Goal: Task Accomplishment & Management: Manage account settings

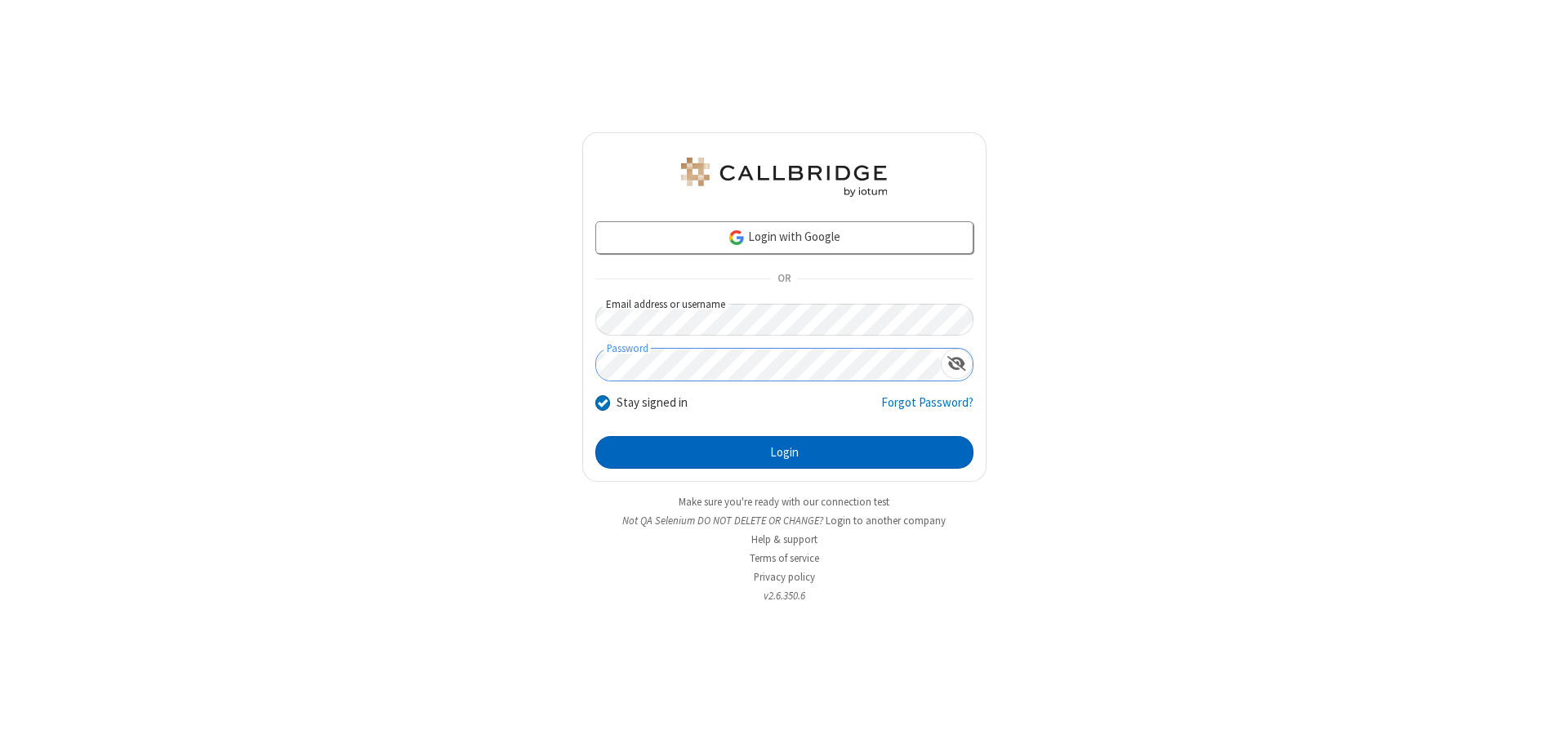
click at [784, 452] on button "Login" at bounding box center [784, 452] width 378 height 32
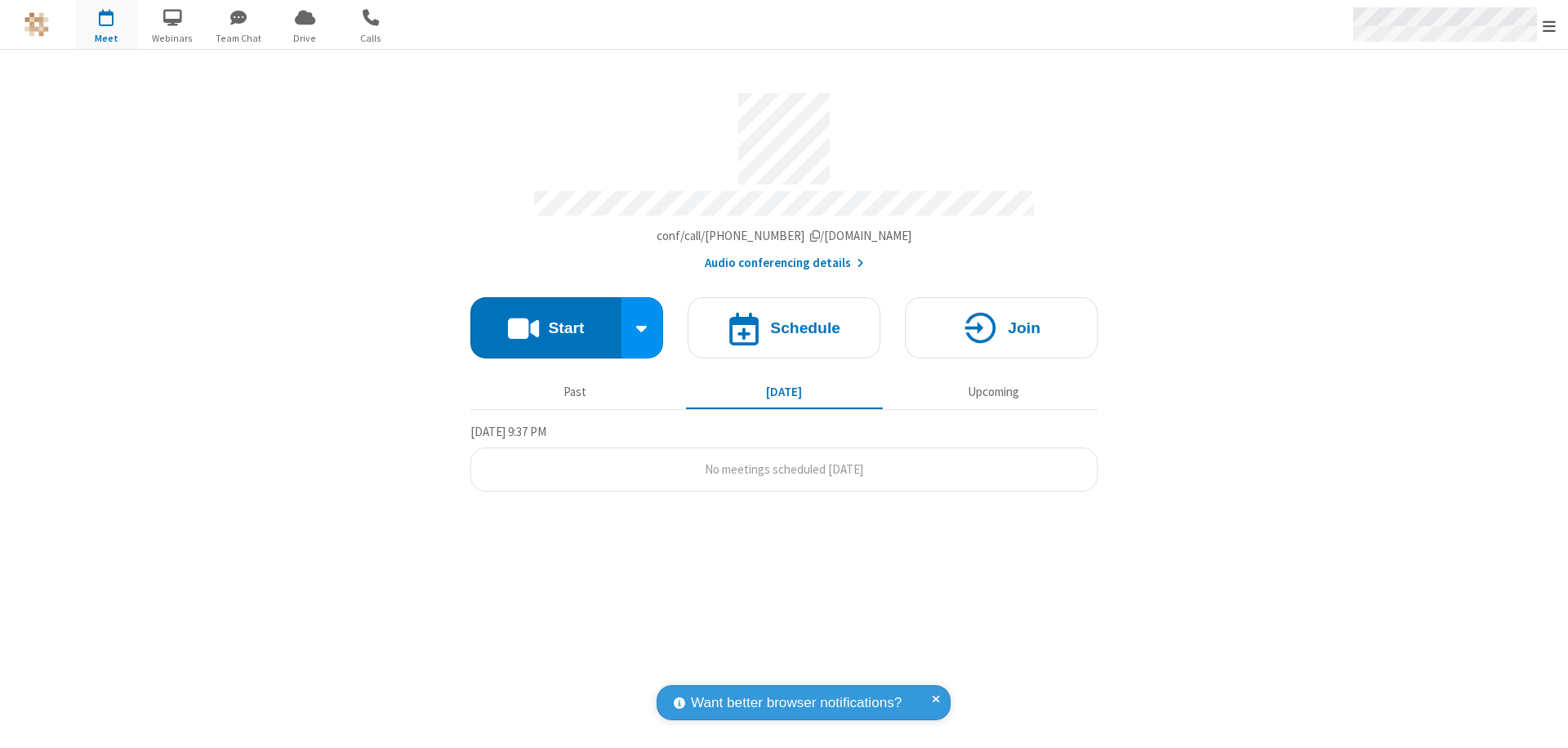
click at [1550, 25] on span "Open menu" at bounding box center [1550, 27] width 13 height 17
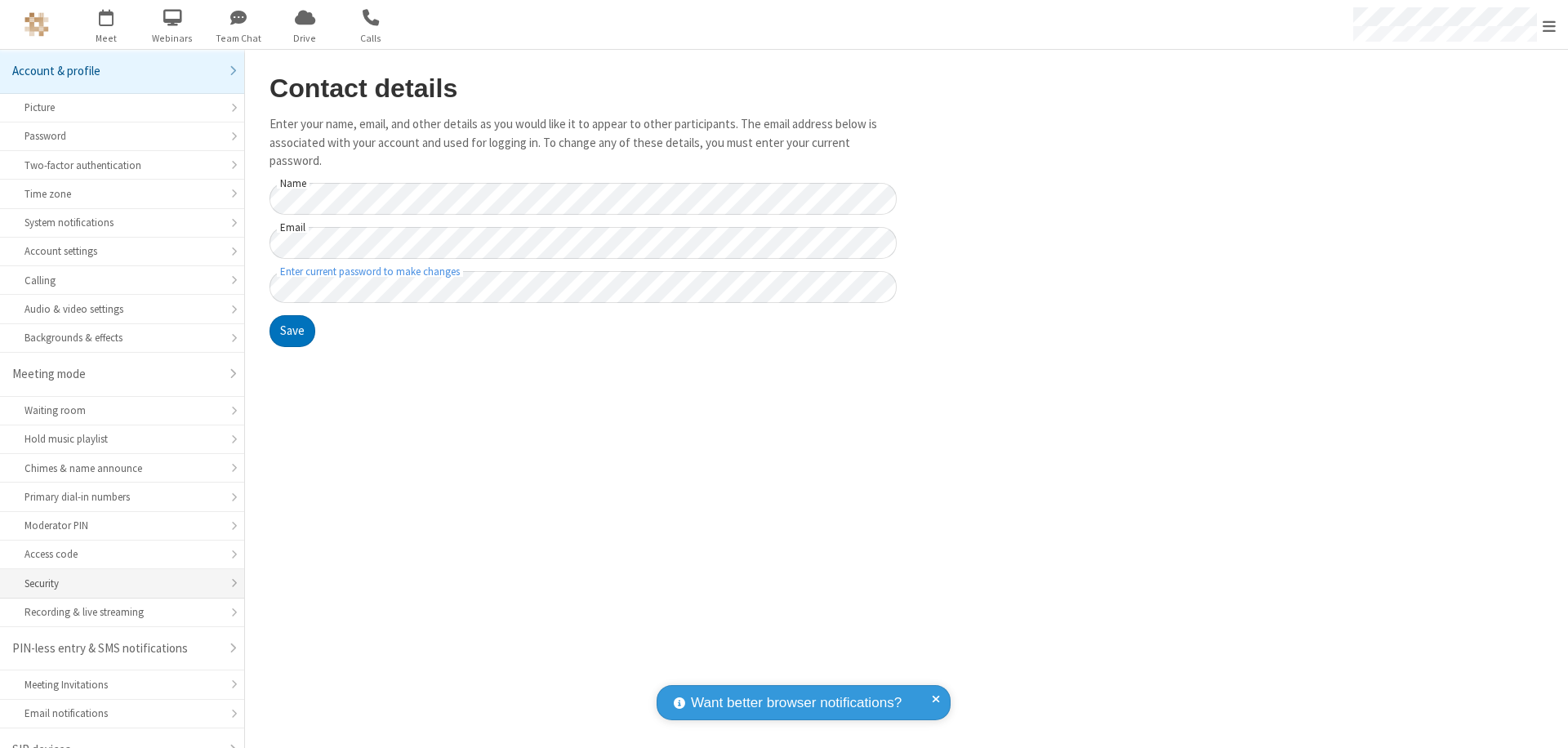
click at [116, 576] on div "Security" at bounding box center [121, 583] width 195 height 16
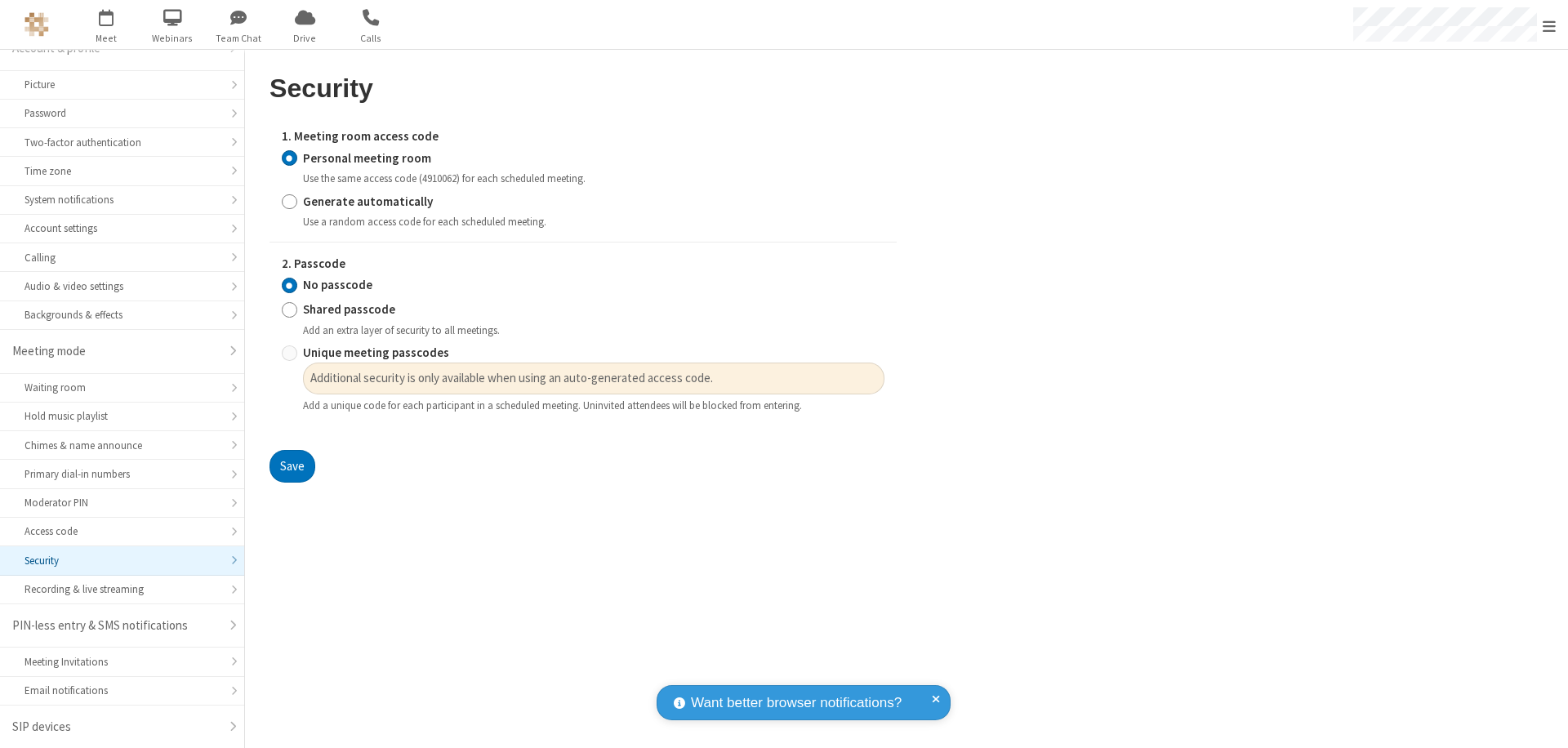
click at [289, 158] on input "Personal meeting room" at bounding box center [289, 158] width 16 height 17
click at [289, 285] on input "No passcode" at bounding box center [289, 285] width 16 height 17
click at [292, 466] on button "Save" at bounding box center [292, 465] width 46 height 32
click at [1550, 25] on span "Open menu" at bounding box center [1550, 27] width 13 height 17
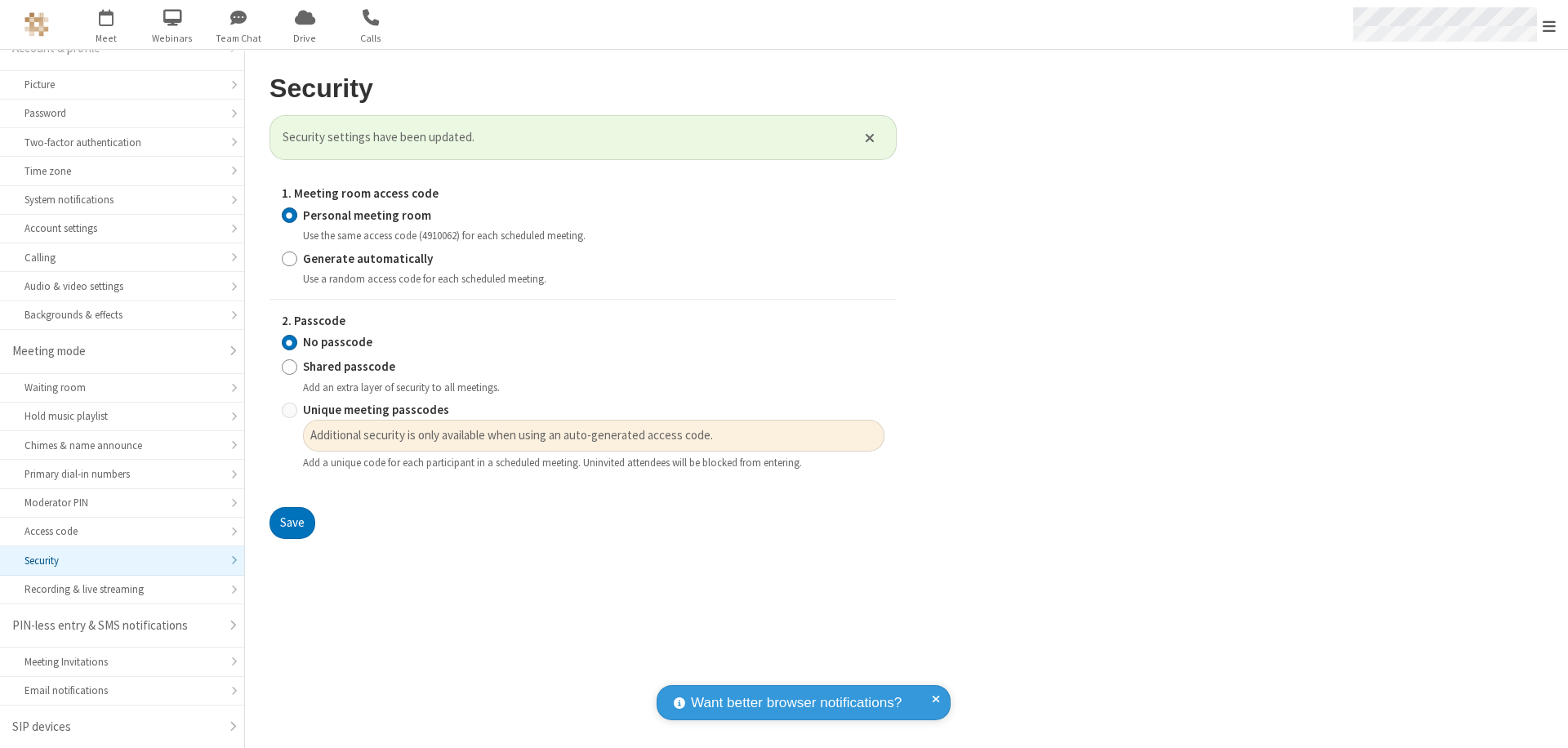
click at [106, 24] on span "button" at bounding box center [106, 17] width 62 height 27
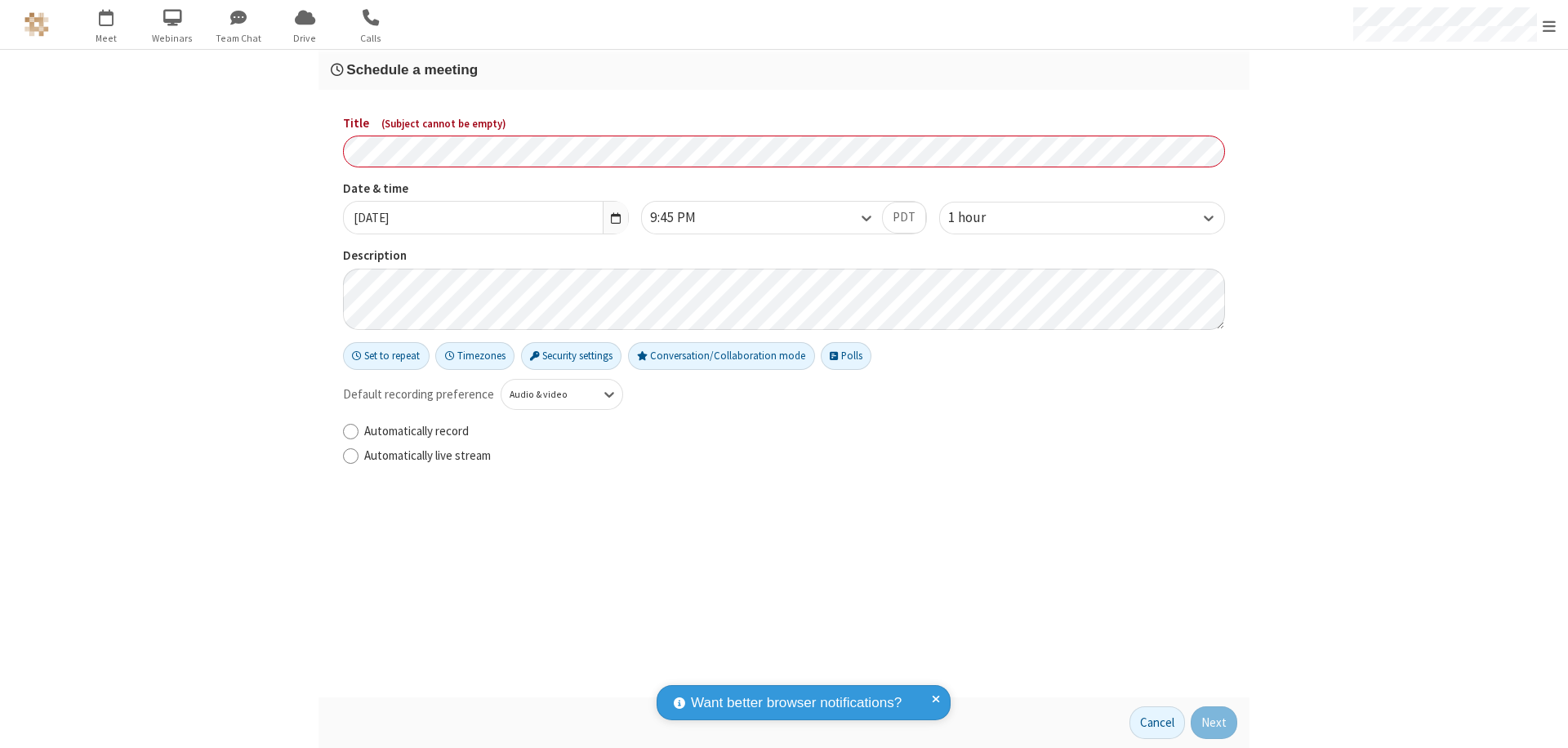
click at [784, 70] on h3 "Schedule a meeting" at bounding box center [784, 70] width 907 height 16
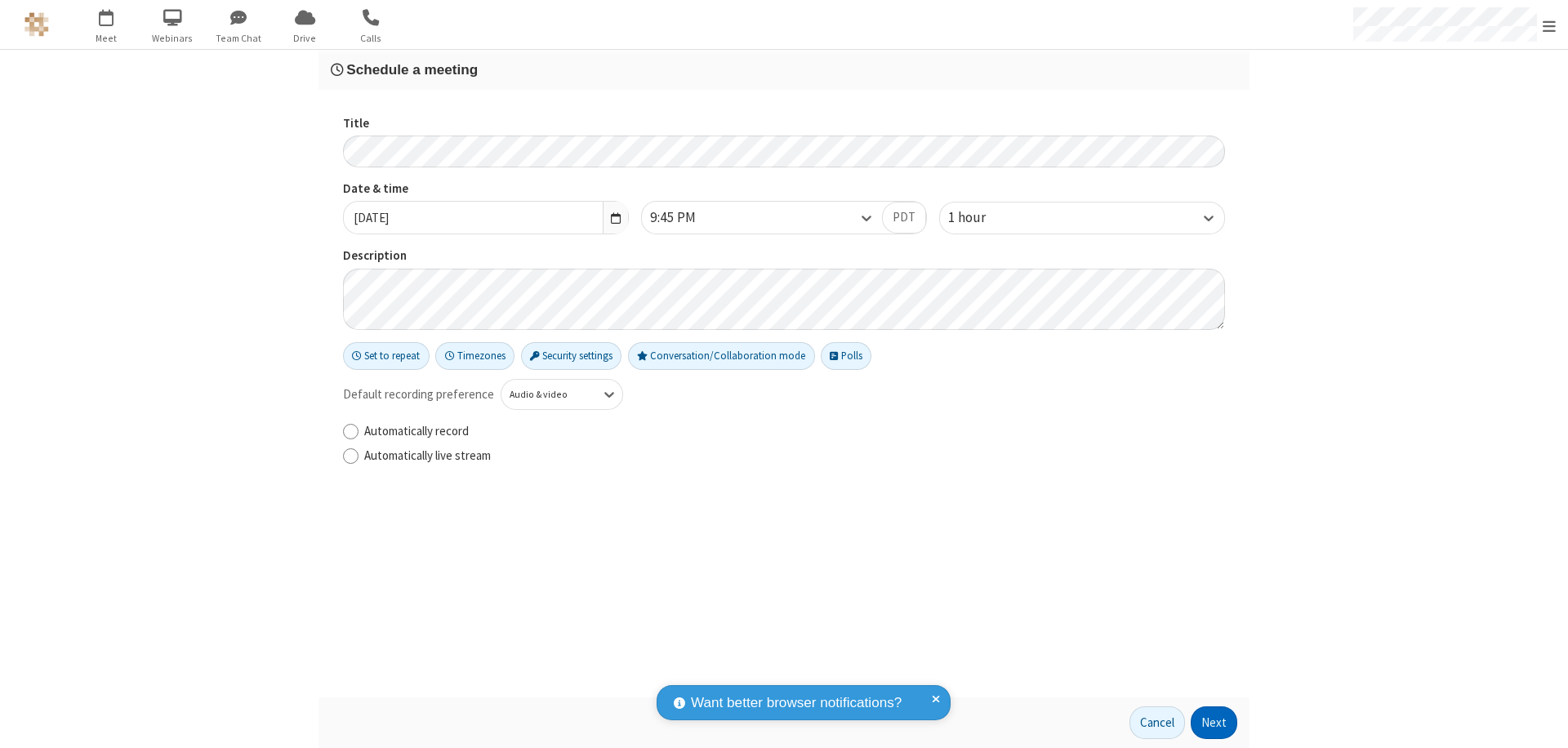
click at [1215, 722] on button "Next" at bounding box center [1214, 722] width 47 height 32
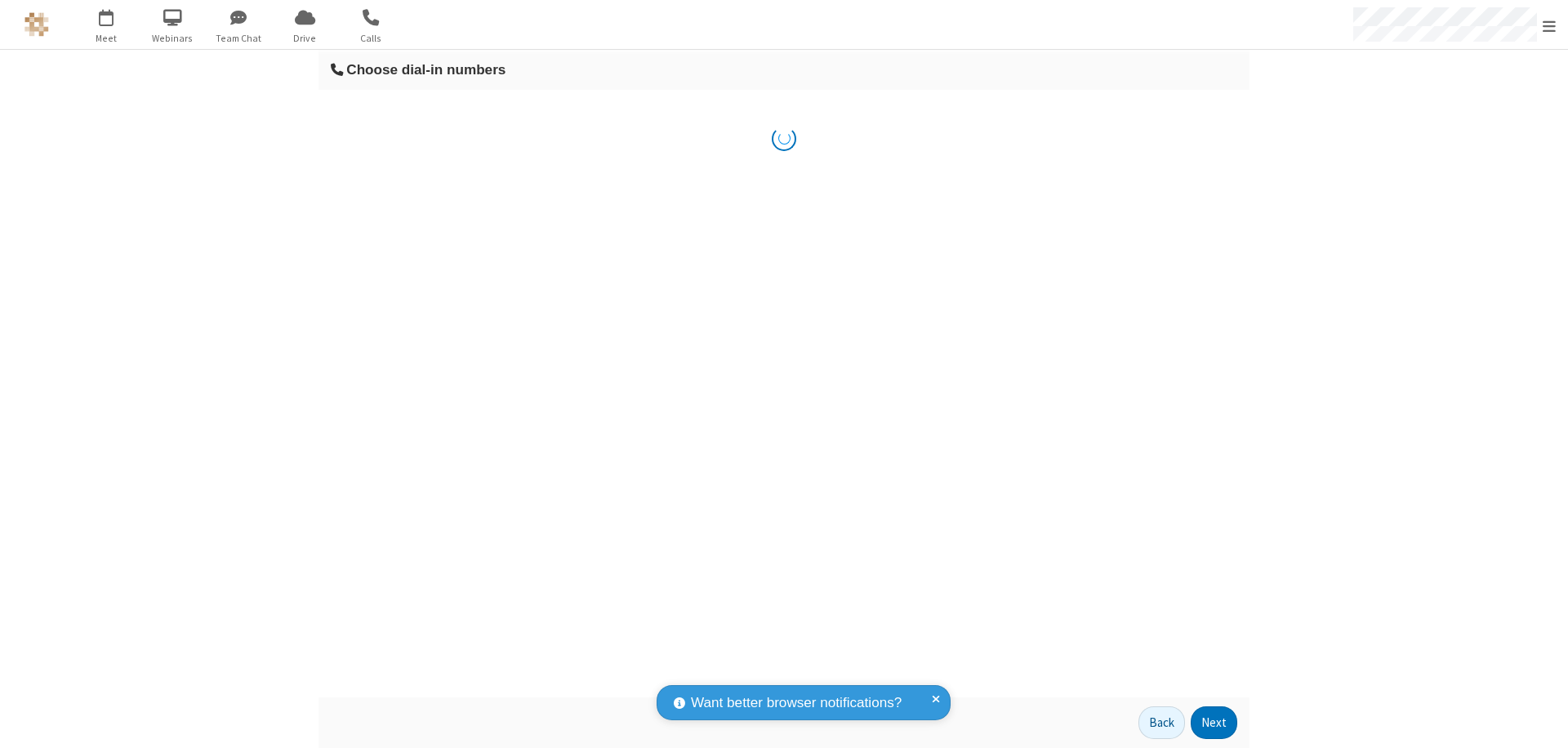
click at [1215, 722] on button "Next" at bounding box center [1214, 722] width 47 height 32
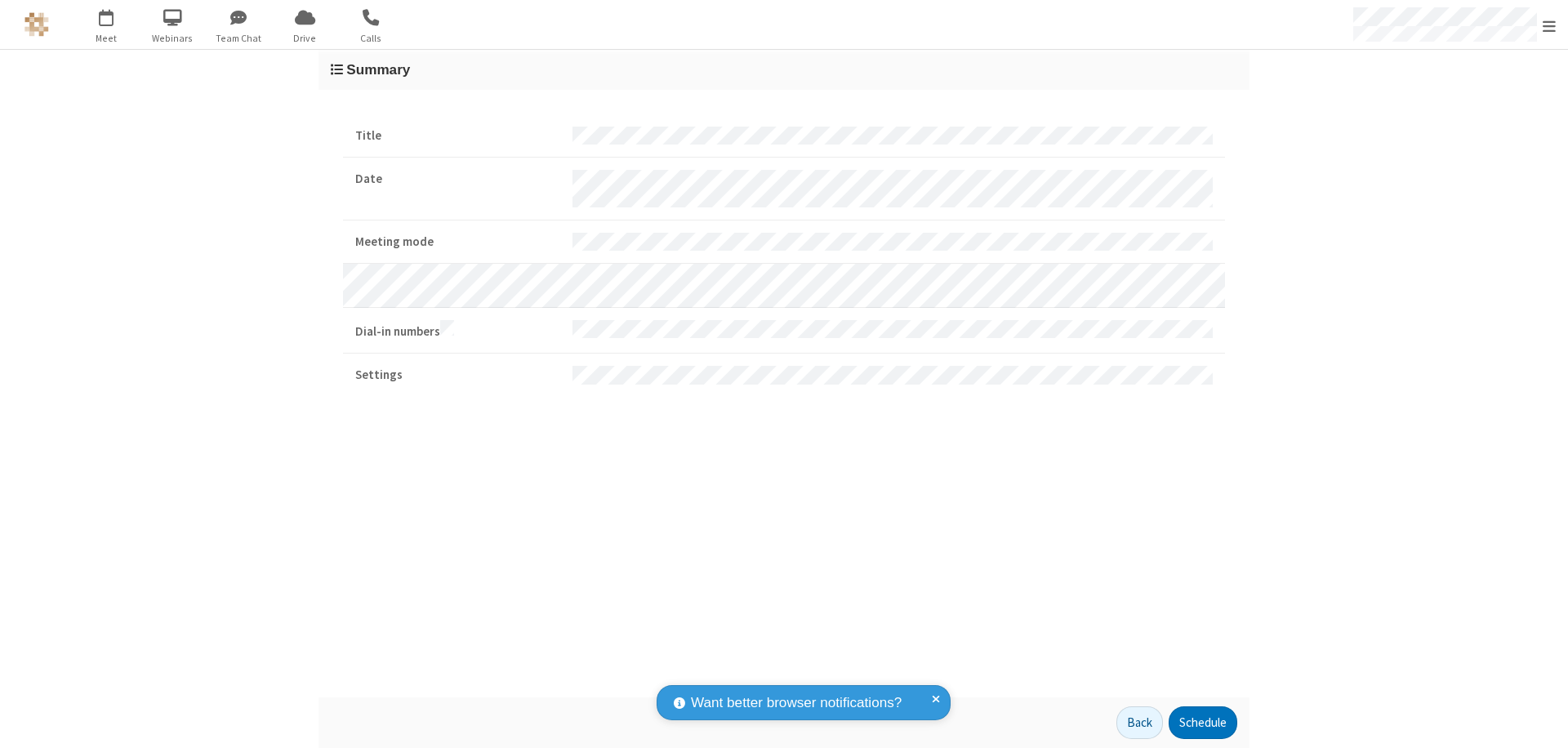
click at [1202, 722] on button "Schedule" at bounding box center [1203, 722] width 69 height 32
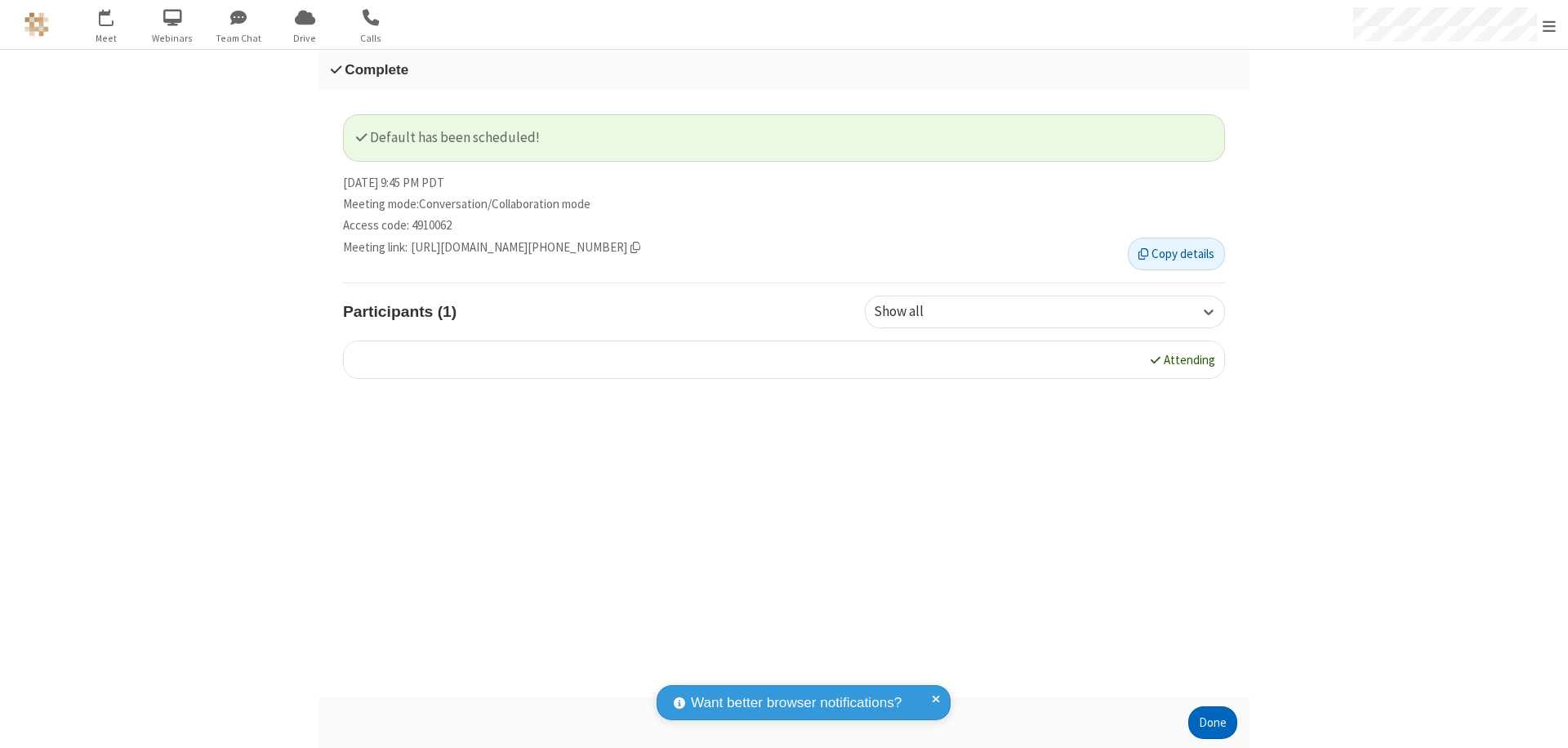
click at [1213, 722] on button "Done" at bounding box center [1212, 722] width 49 height 32
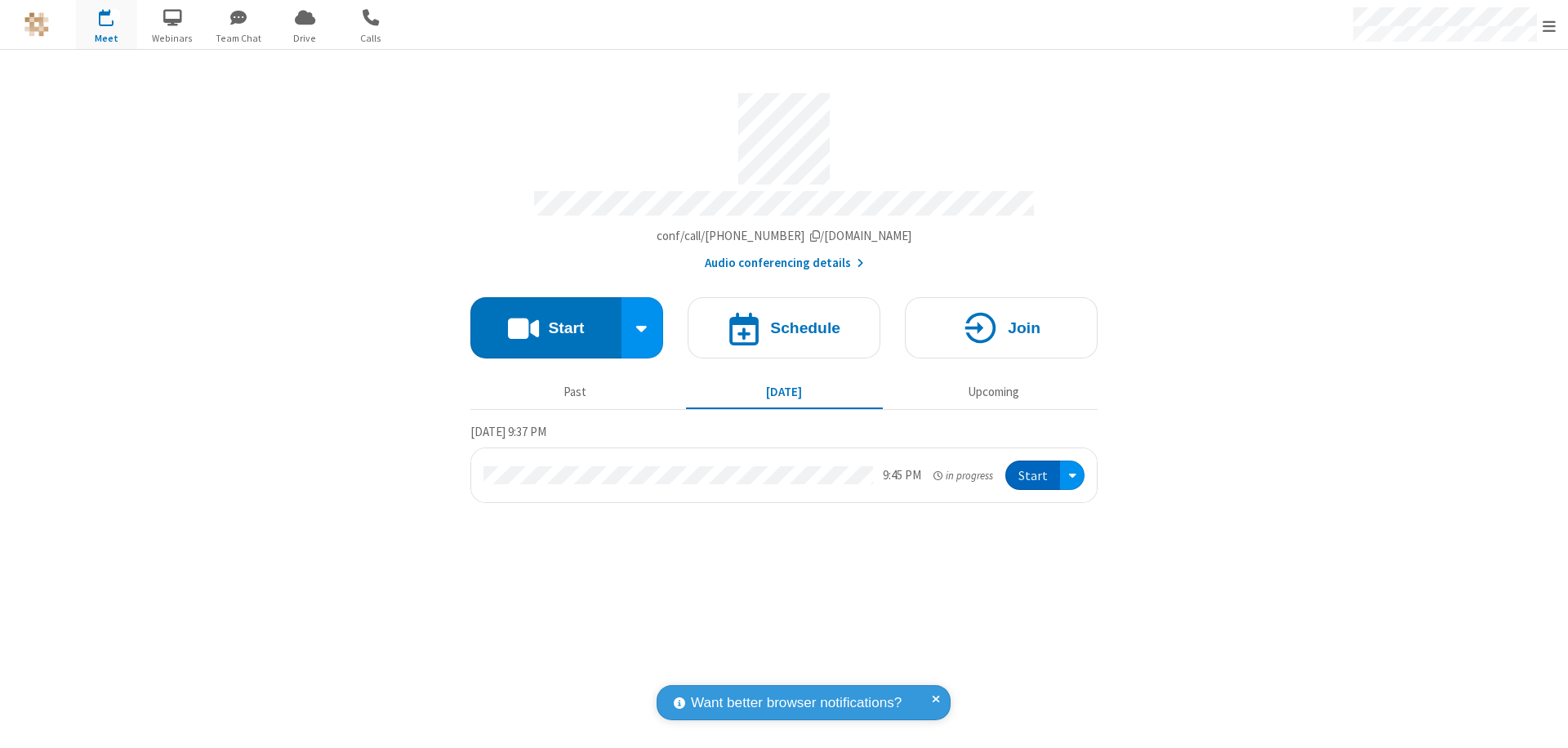
click at [1034, 468] on button "Start" at bounding box center [1033, 475] width 55 height 30
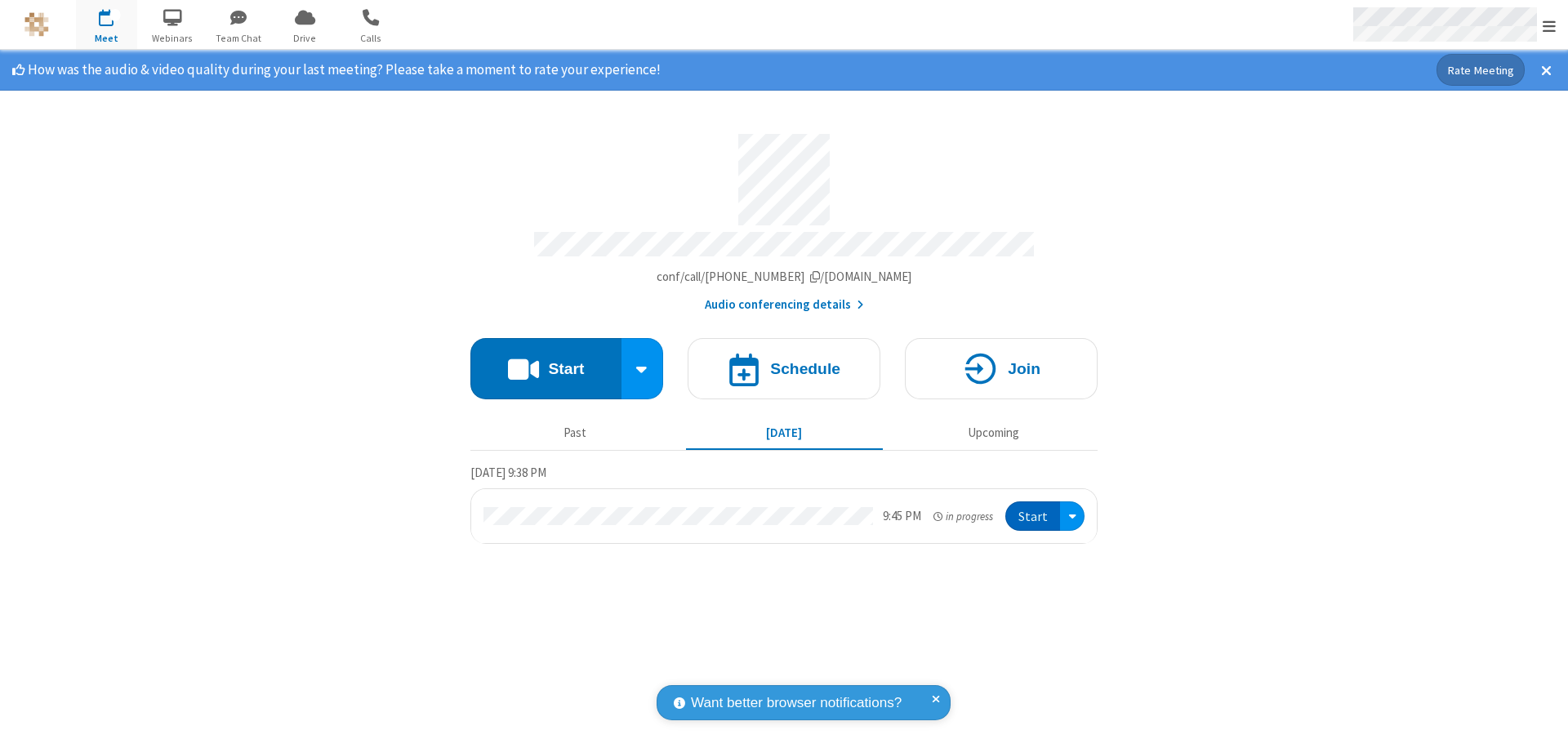
click at [1550, 25] on span "Open menu" at bounding box center [1550, 27] width 13 height 17
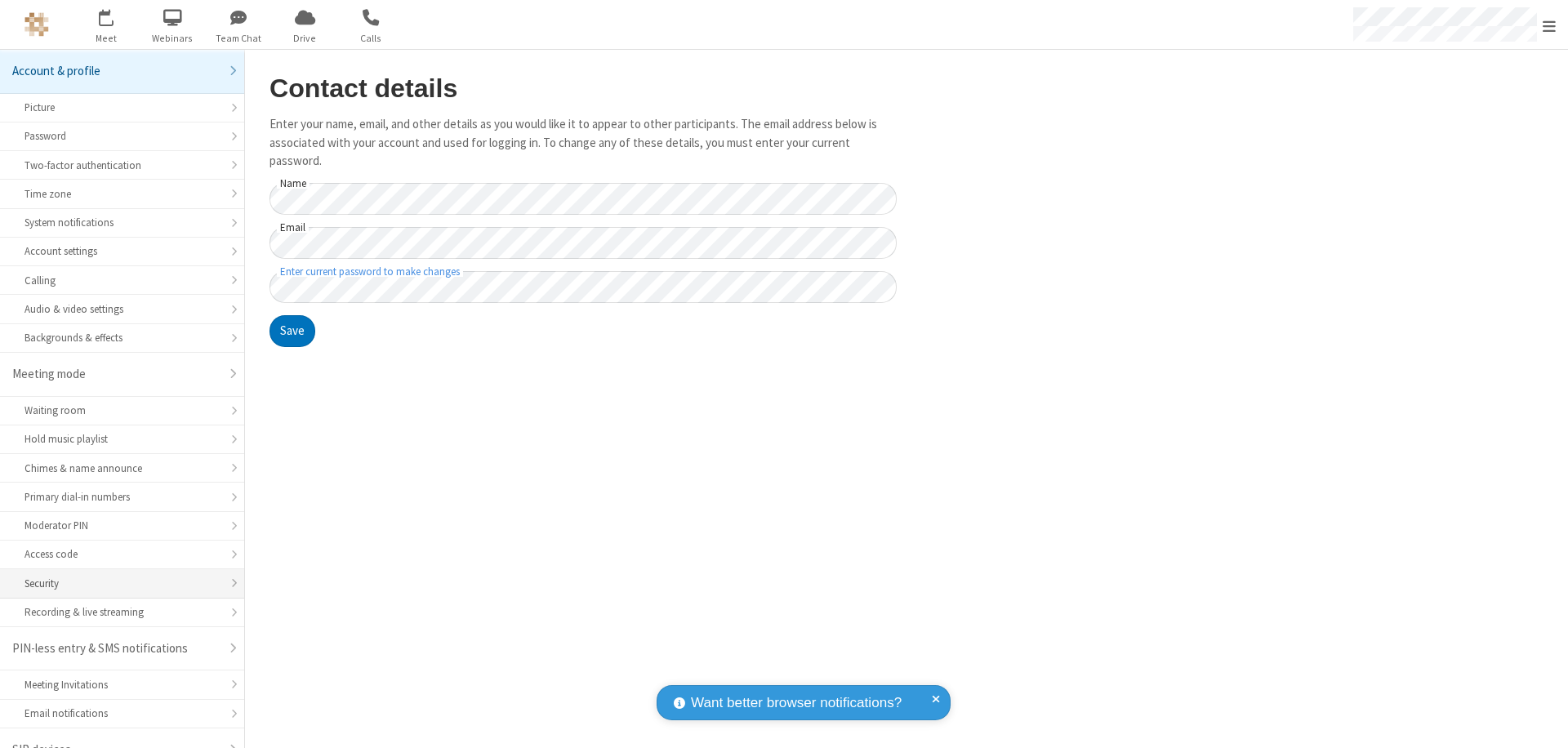
click at [116, 576] on div "Security" at bounding box center [121, 583] width 195 height 16
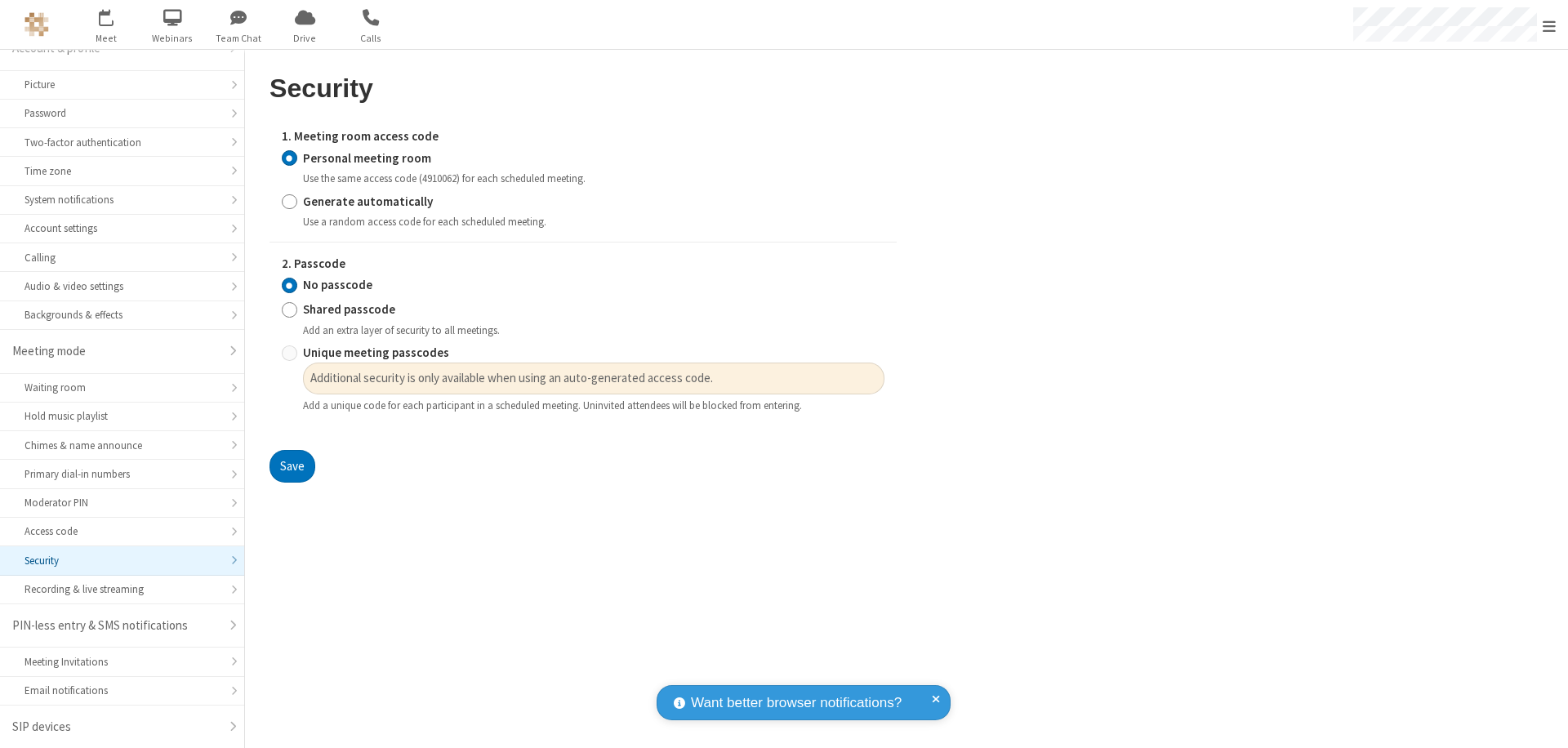
click at [289, 158] on input "Personal meeting room" at bounding box center [289, 158] width 16 height 17
click at [289, 285] on input "No passcode" at bounding box center [289, 285] width 16 height 17
click at [292, 466] on button "Save" at bounding box center [292, 465] width 46 height 32
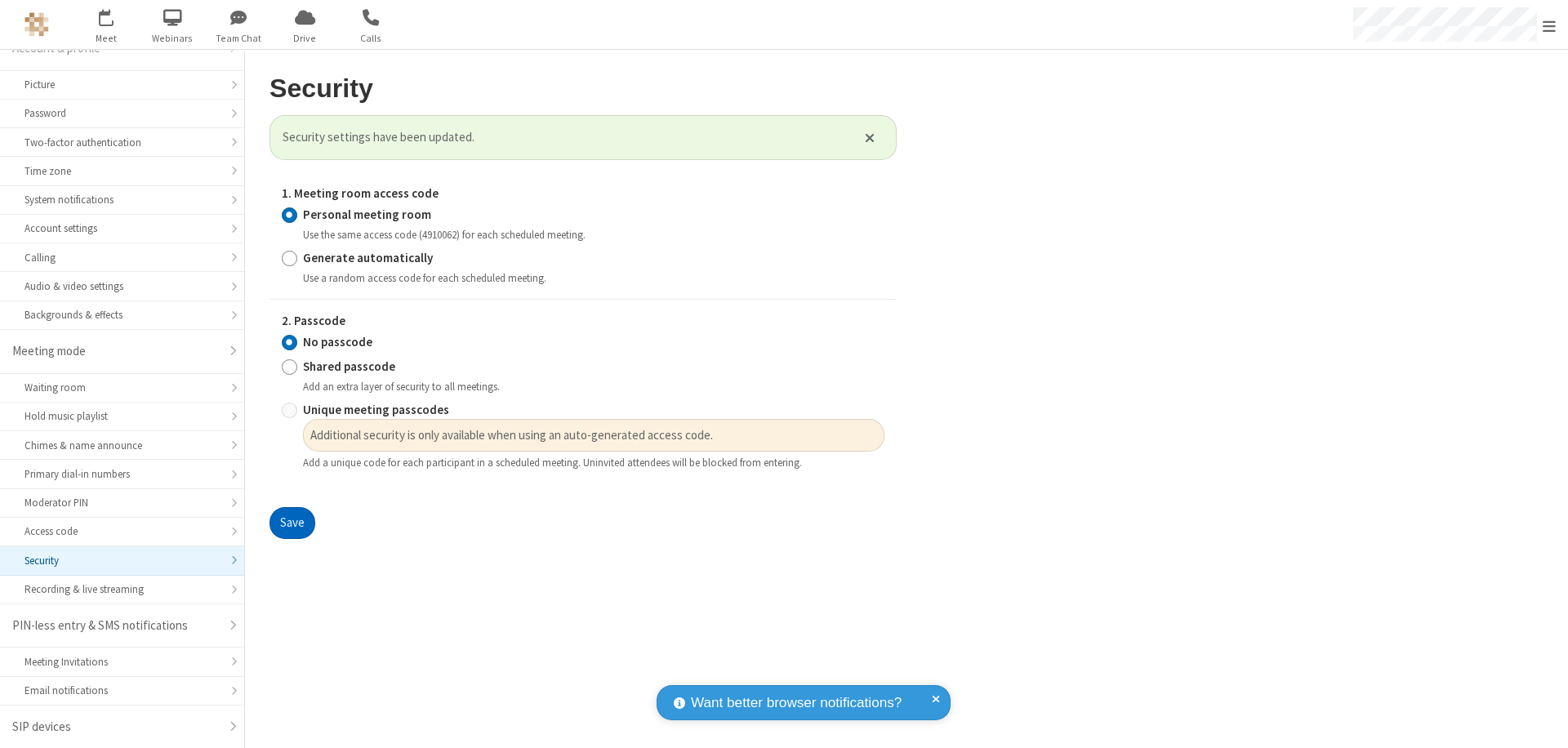
click at [1550, 24] on span "Open menu" at bounding box center [1550, 27] width 13 height 17
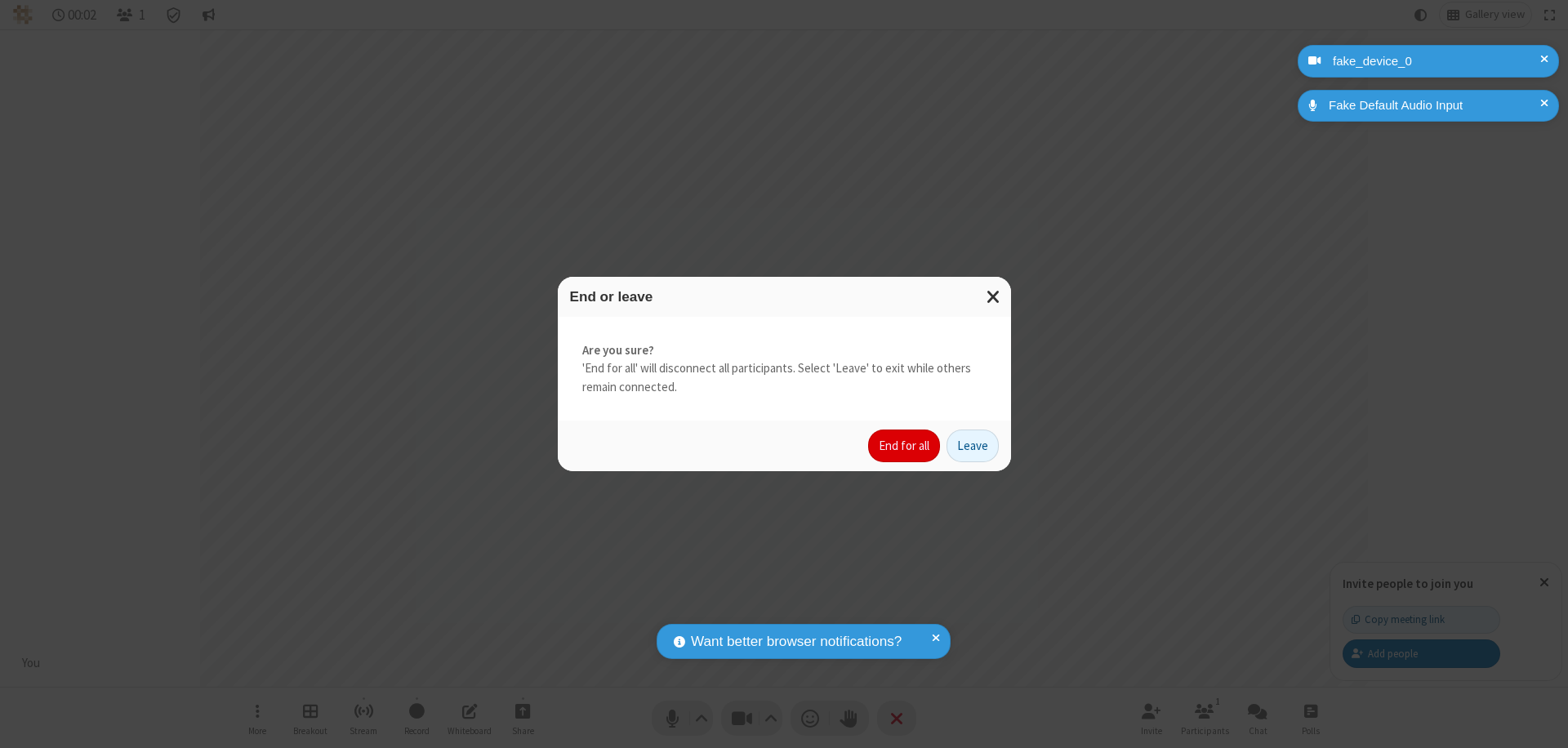
click at [905, 445] on button "End for all" at bounding box center [904, 445] width 71 height 32
